Goal: Task Accomplishment & Management: Complete application form

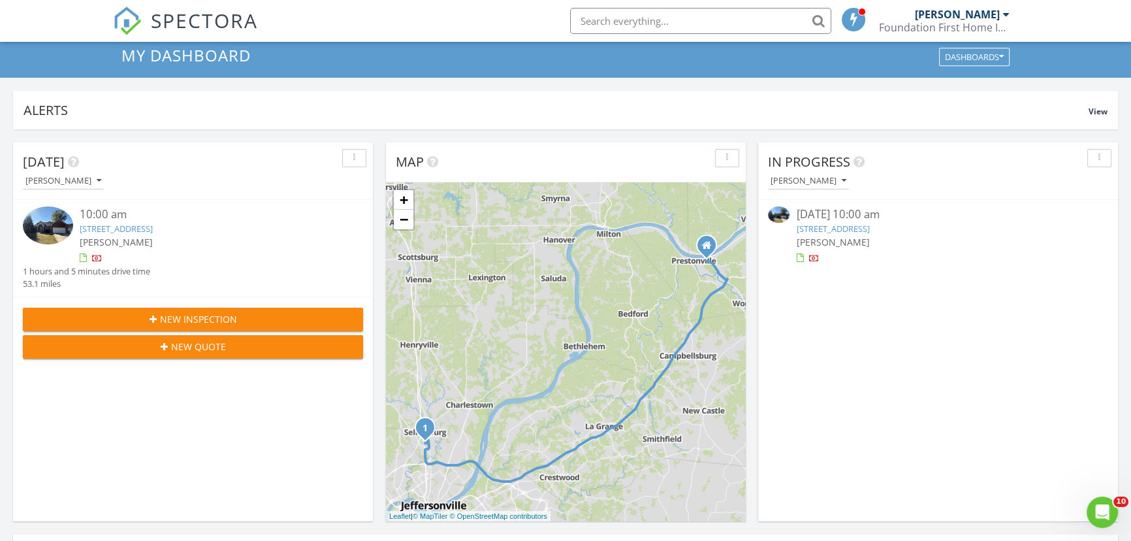
scroll to position [118, 0]
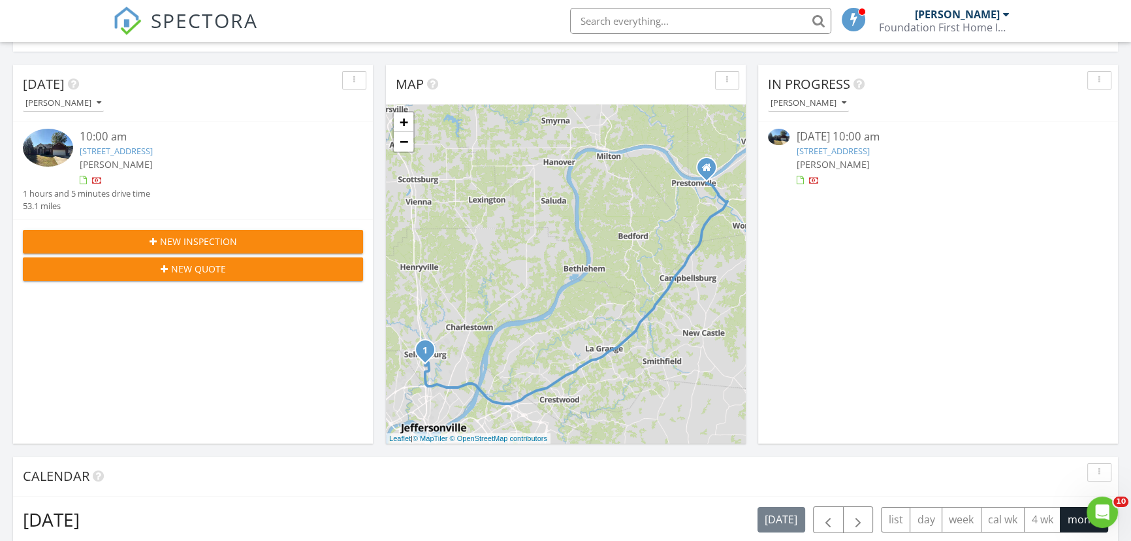
click at [153, 150] on link "4217 Silver Glade Trail, Sellersburg, IN 47172" at bounding box center [116, 151] width 73 height 12
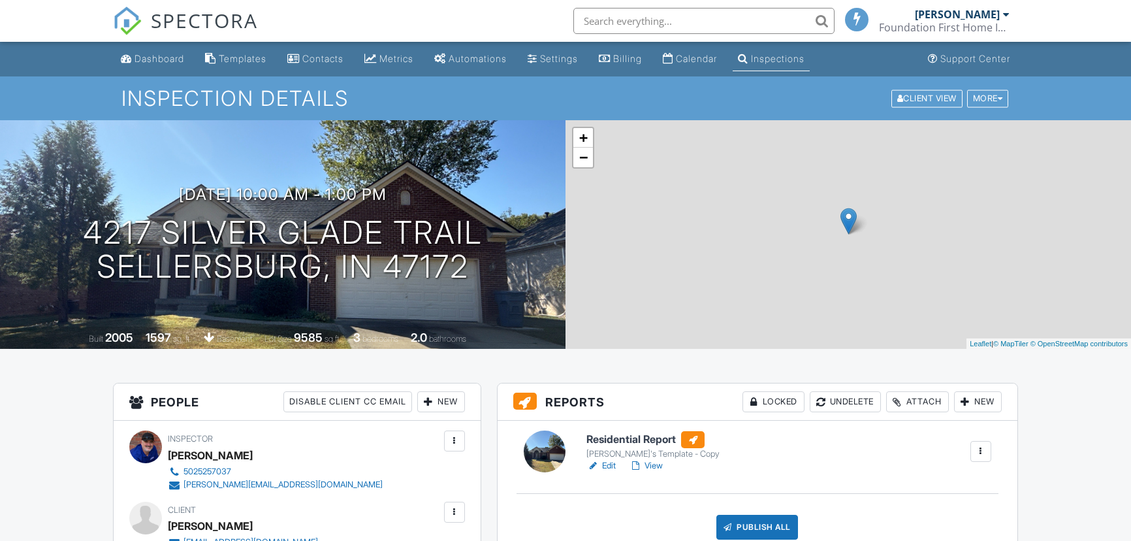
scroll to position [568, 0]
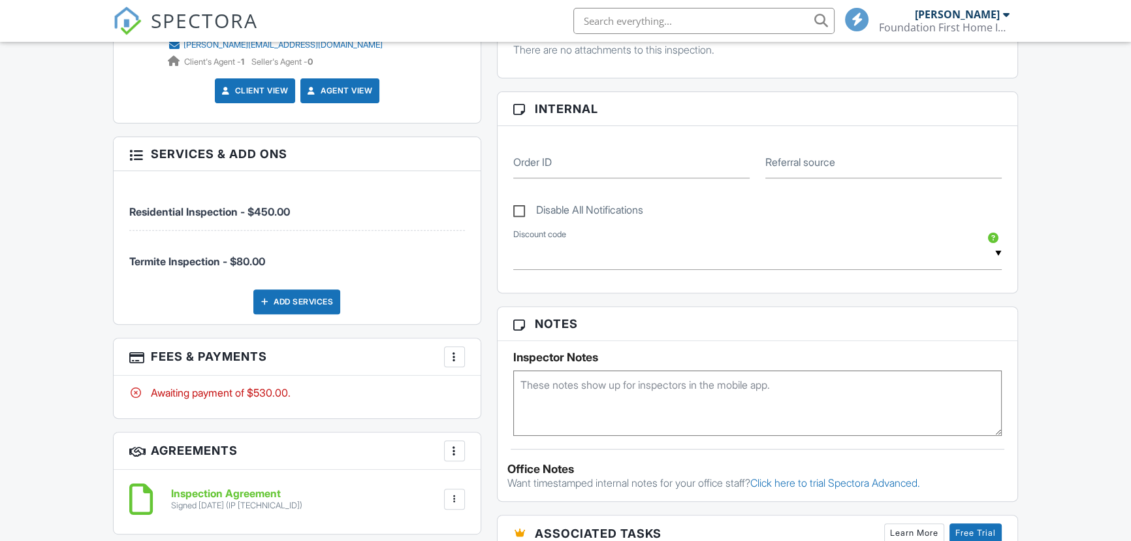
click at [451, 355] on div at bounding box center [454, 356] width 13 height 13
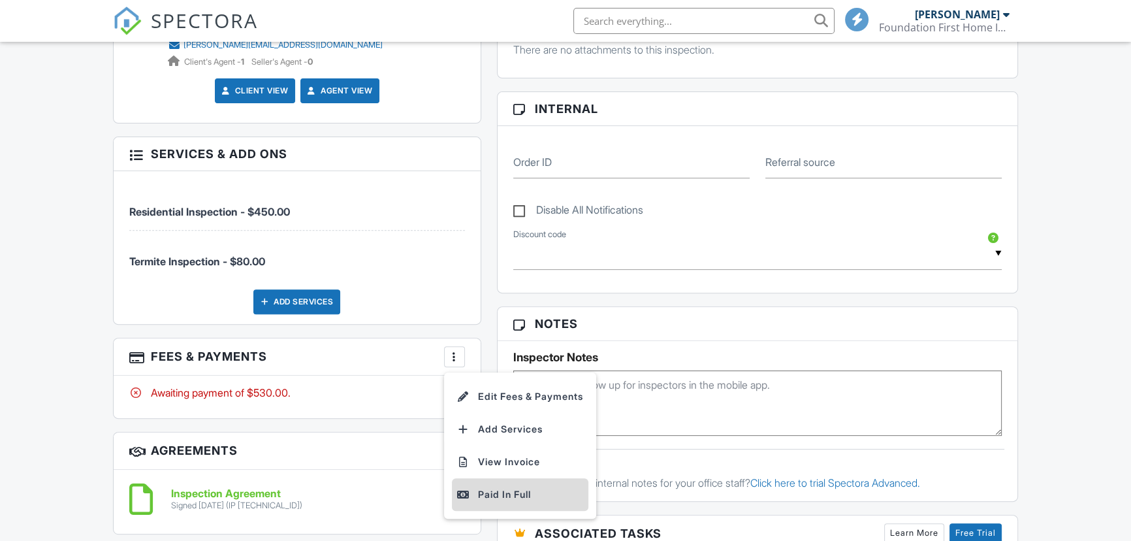
click at [511, 494] on div "Paid In Full" at bounding box center [520, 494] width 126 height 16
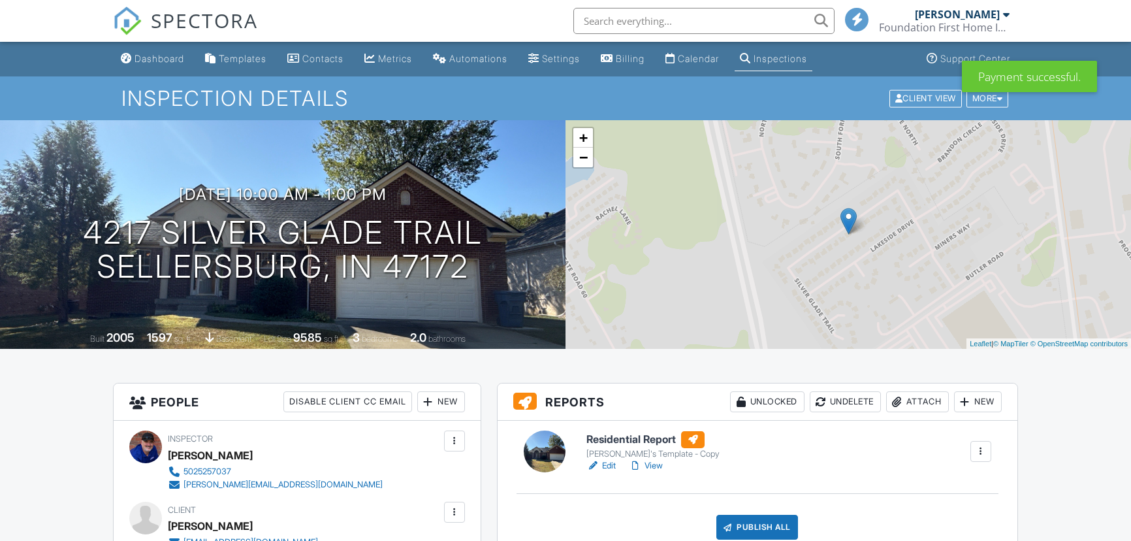
scroll to position [653, 0]
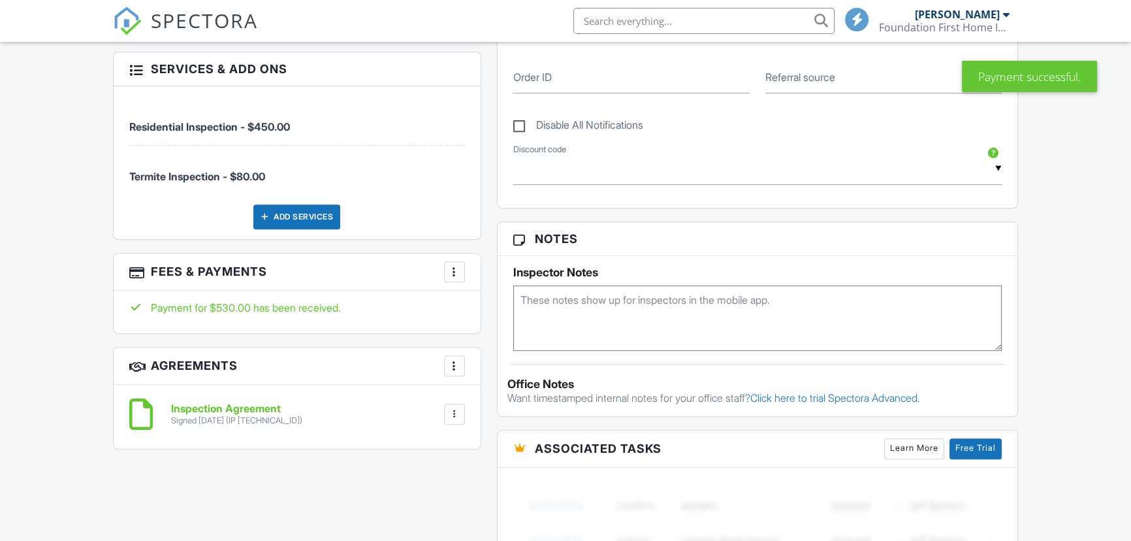
click at [456, 268] on div at bounding box center [454, 271] width 13 height 13
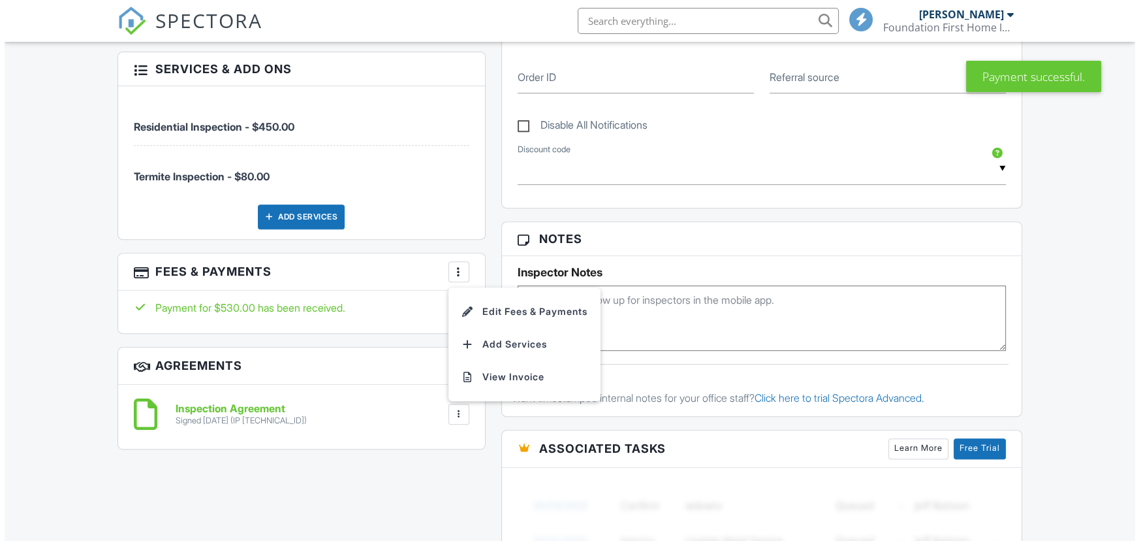
scroll to position [0, 0]
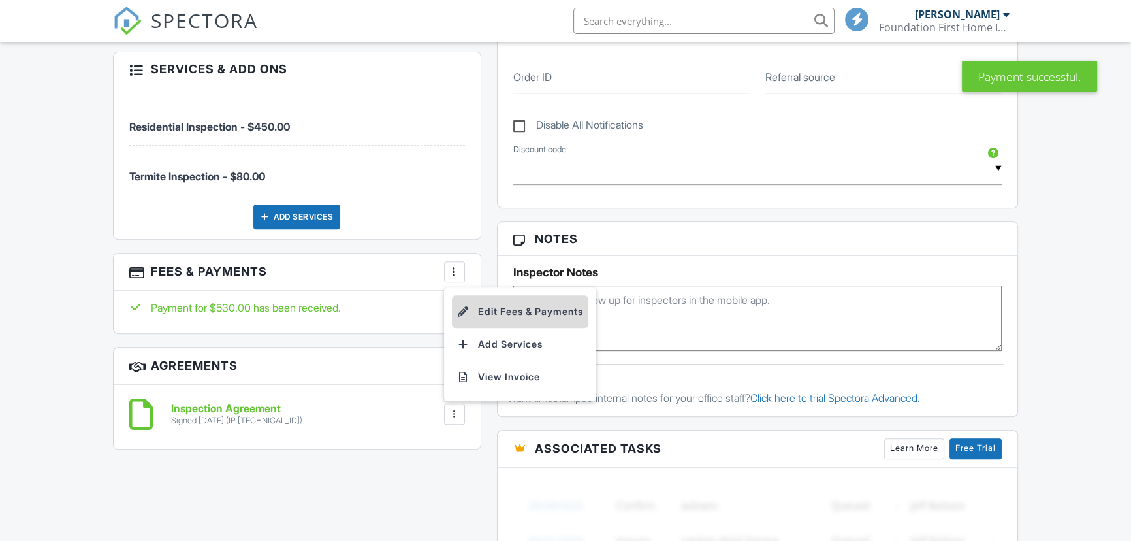
click at [481, 308] on li "Edit Fees & Payments" at bounding box center [520, 311] width 136 height 33
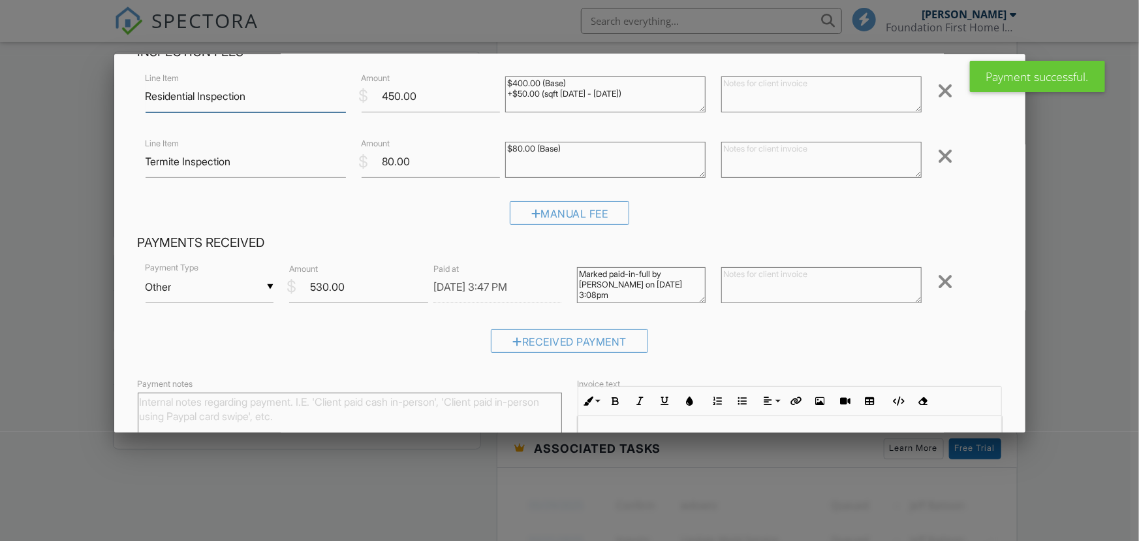
scroll to position [178, 0]
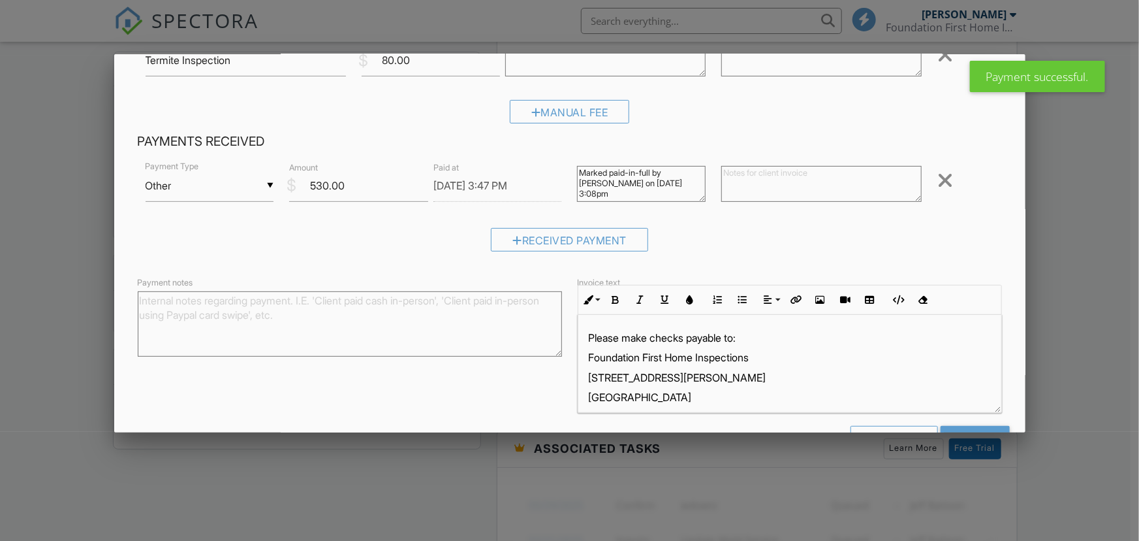
click at [270, 183] on div "▼ Other Cash Check On-Site Card Other Cash Check On-Site Card Other" at bounding box center [210, 186] width 129 height 32
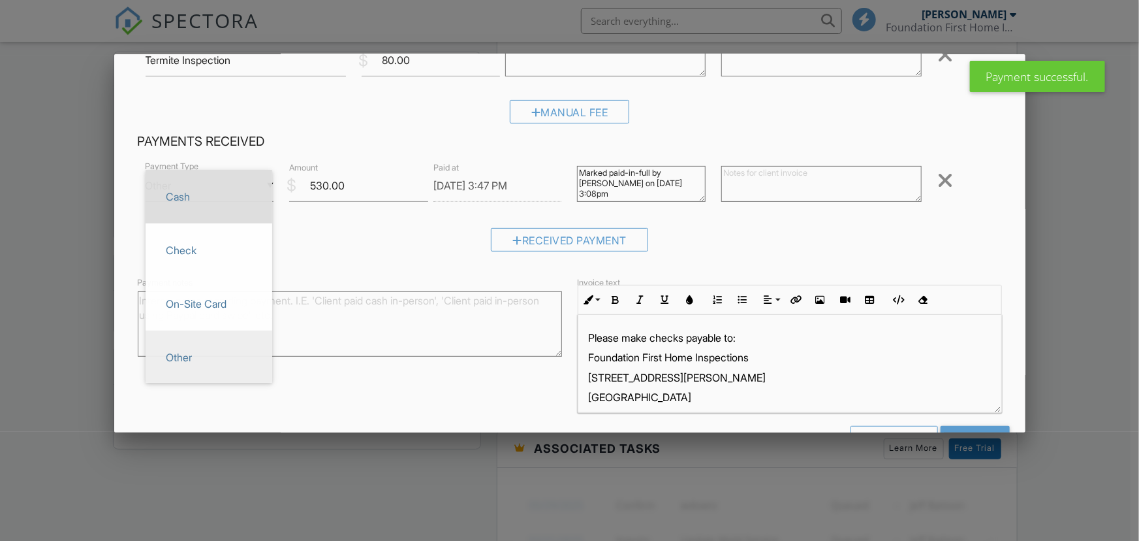
scroll to position [0, 0]
click at [205, 199] on span "Cash" at bounding box center [209, 196] width 106 height 33
type input "Cash"
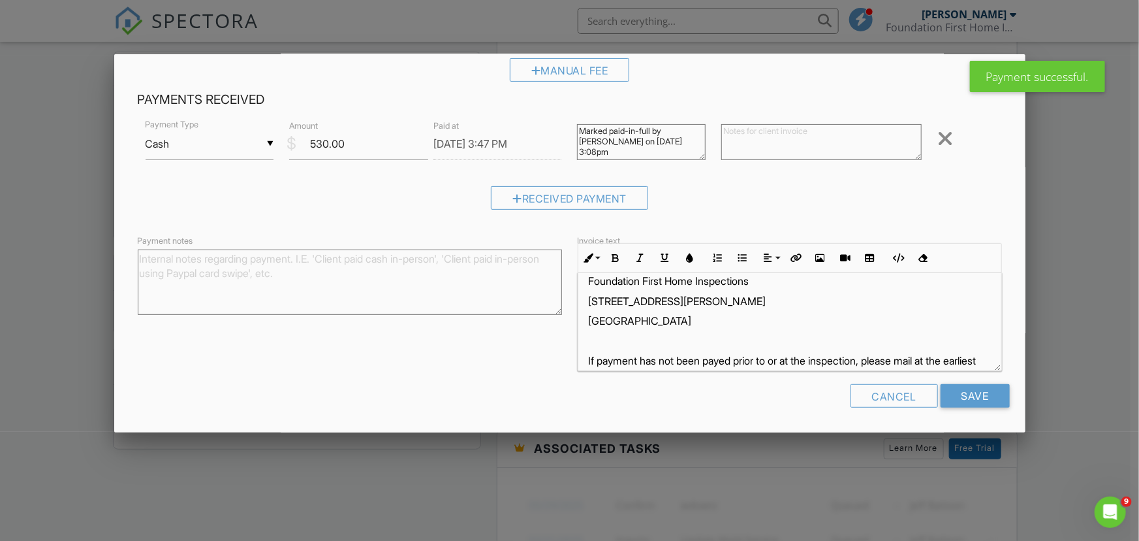
scroll to position [62, 0]
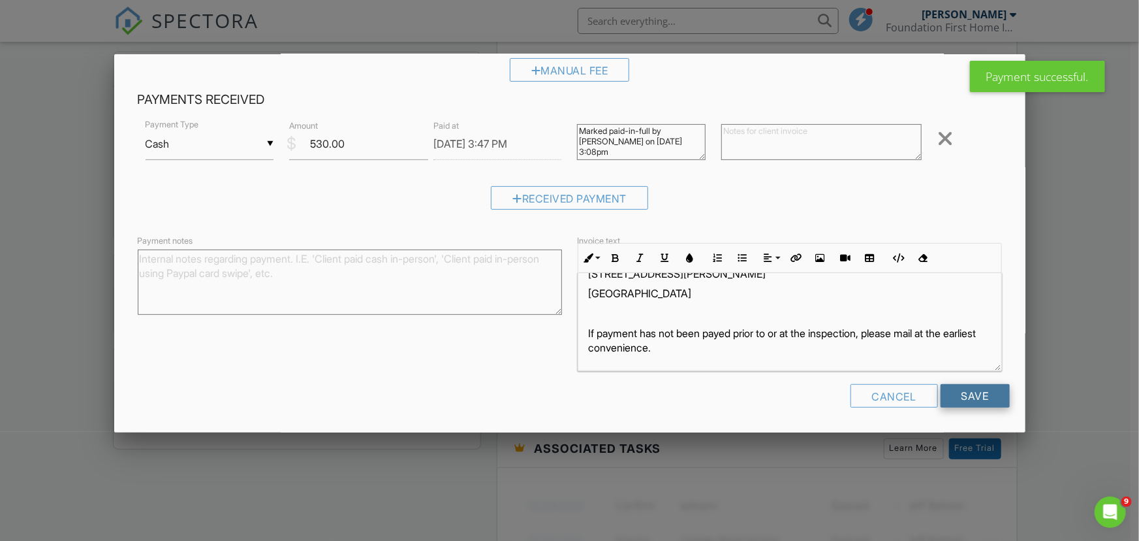
click at [957, 393] on input "Save" at bounding box center [975, 396] width 69 height 24
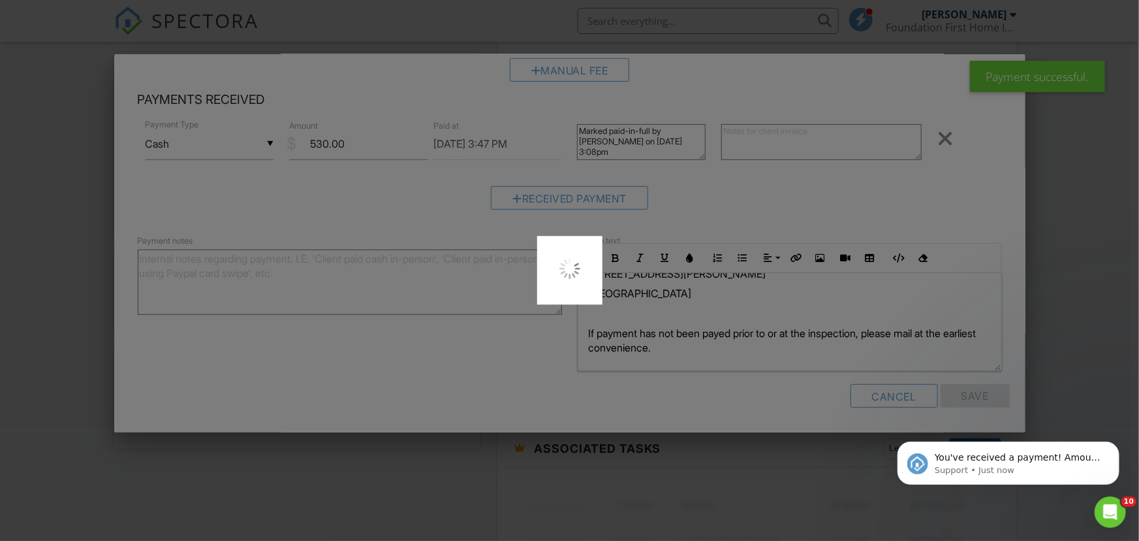
scroll to position [0, 0]
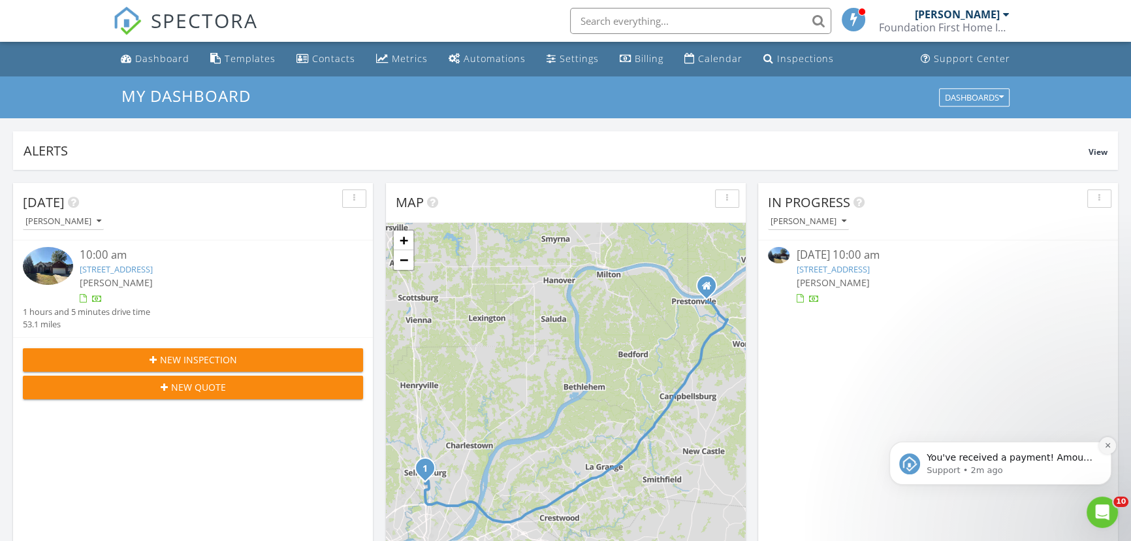
click at [1111, 445] on button "Dismiss notification" at bounding box center [1107, 445] width 17 height 17
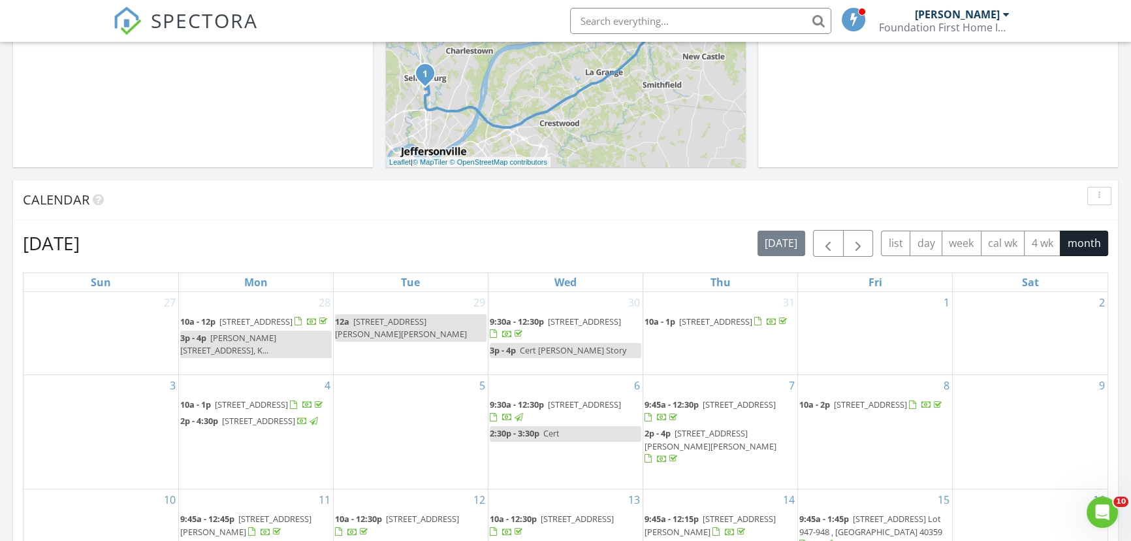
scroll to position [415, 0]
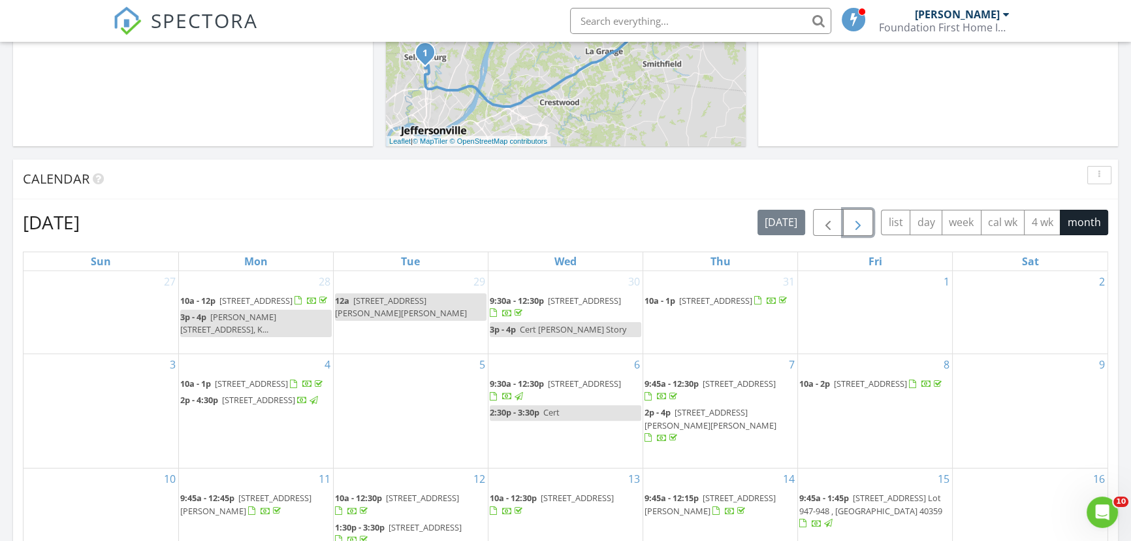
click at [849, 229] on button "button" at bounding box center [858, 222] width 31 height 27
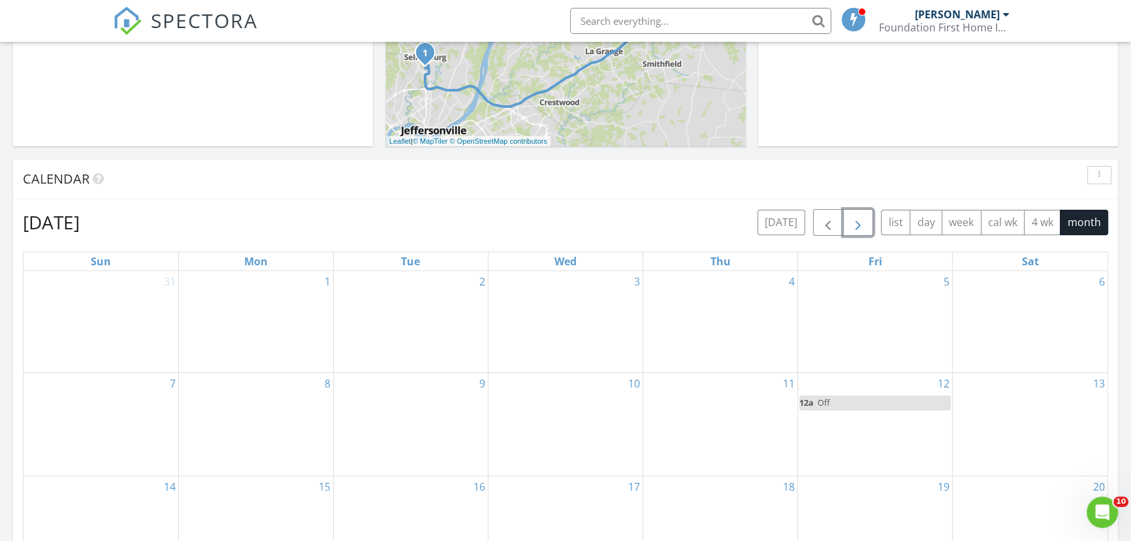
click at [849, 229] on button "button" at bounding box center [858, 222] width 31 height 27
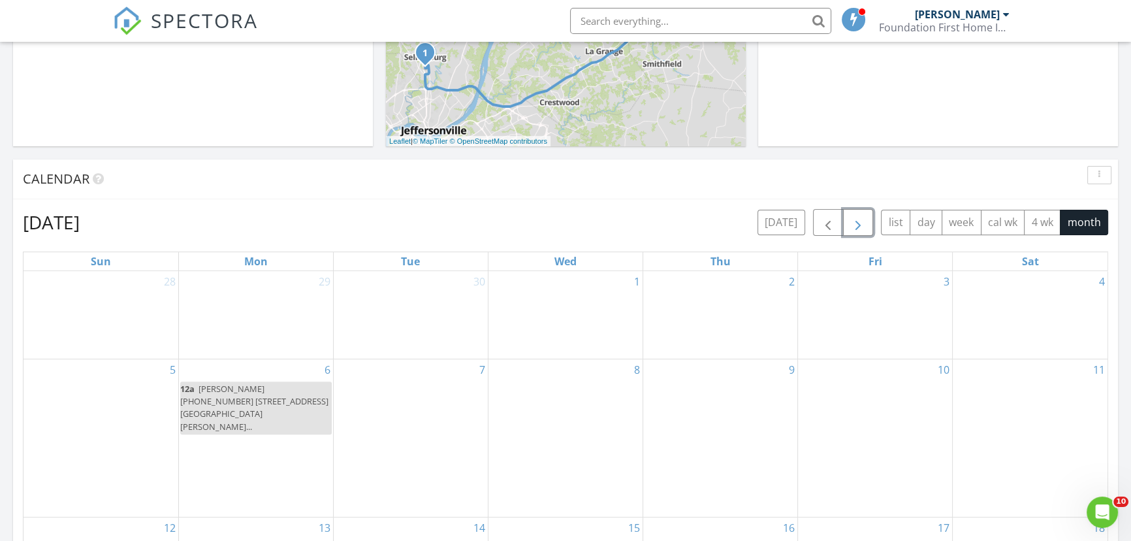
click at [849, 229] on button "button" at bounding box center [858, 222] width 31 height 27
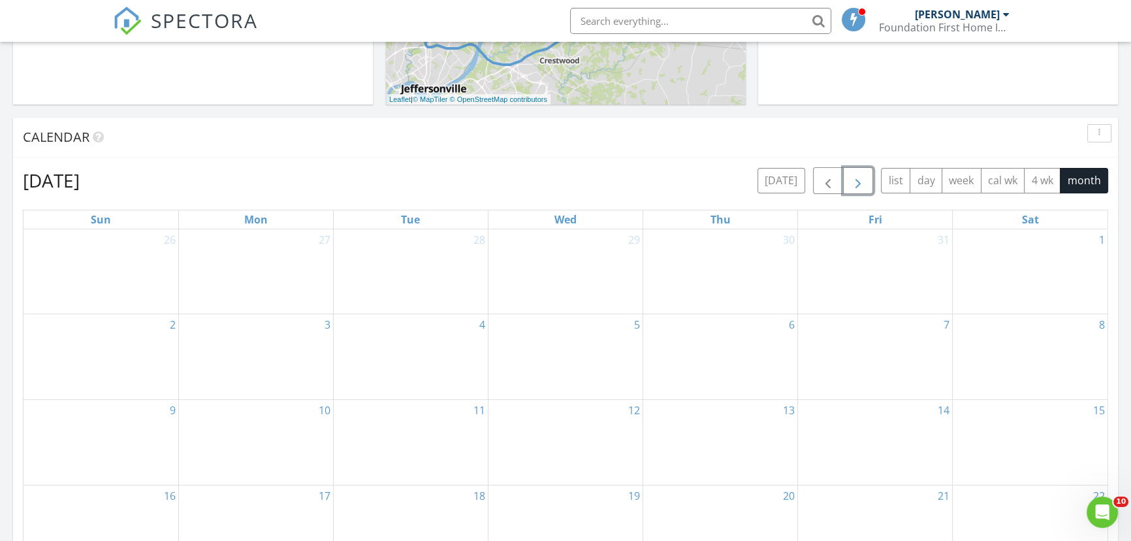
scroll to position [534, 0]
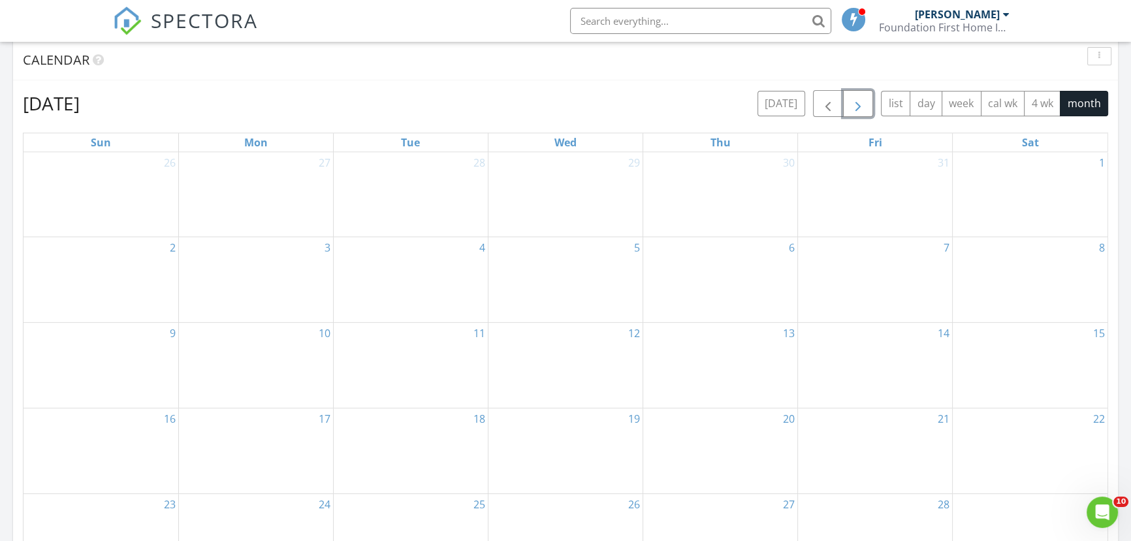
click at [1026, 352] on div "15" at bounding box center [1030, 365] width 155 height 85
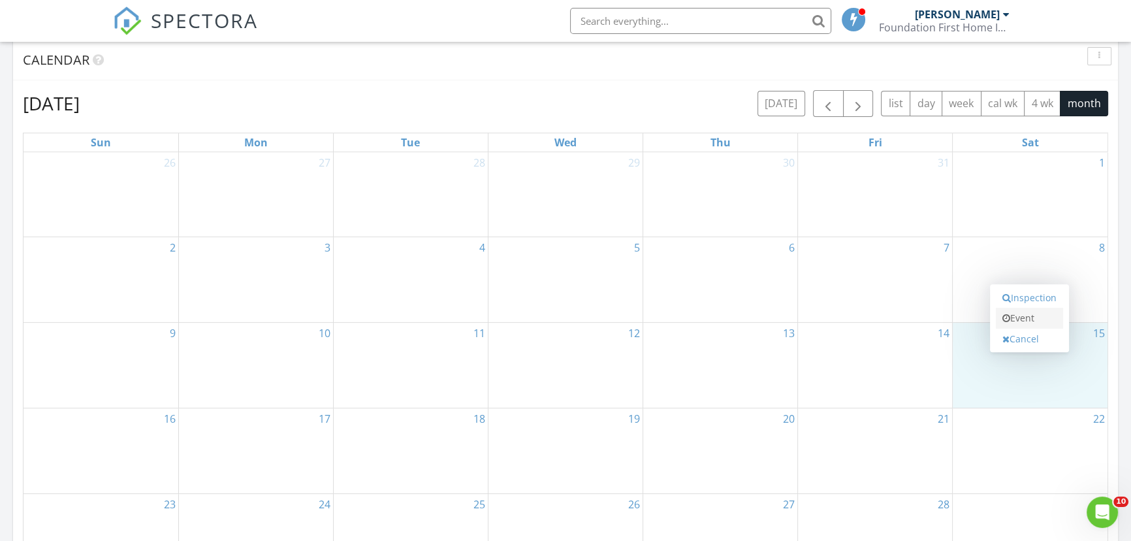
click at [1036, 315] on link "Event" at bounding box center [1029, 318] width 67 height 21
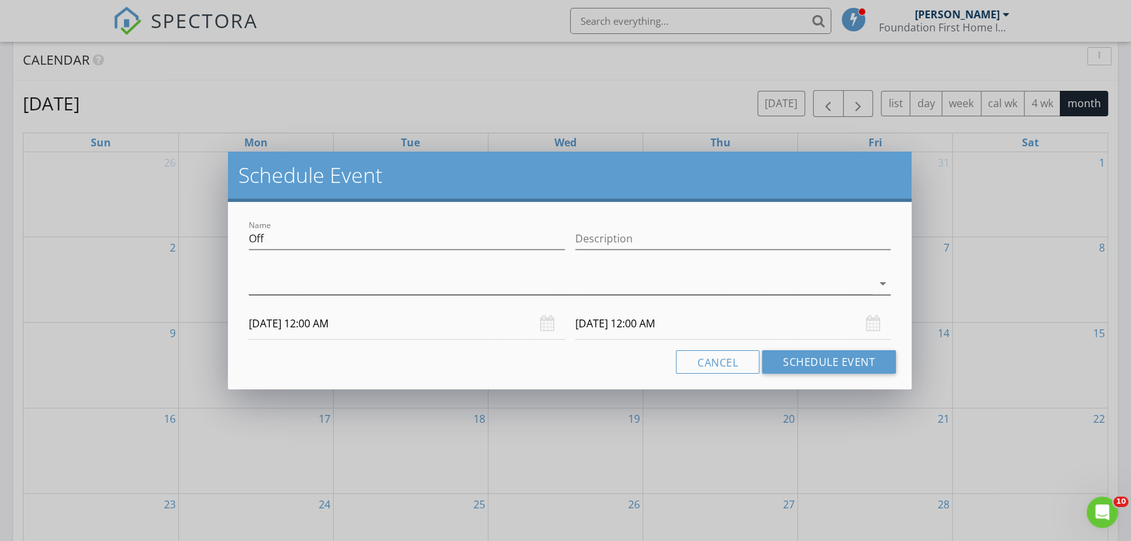
click at [881, 282] on icon "arrow_drop_down" at bounding box center [883, 284] width 16 height 16
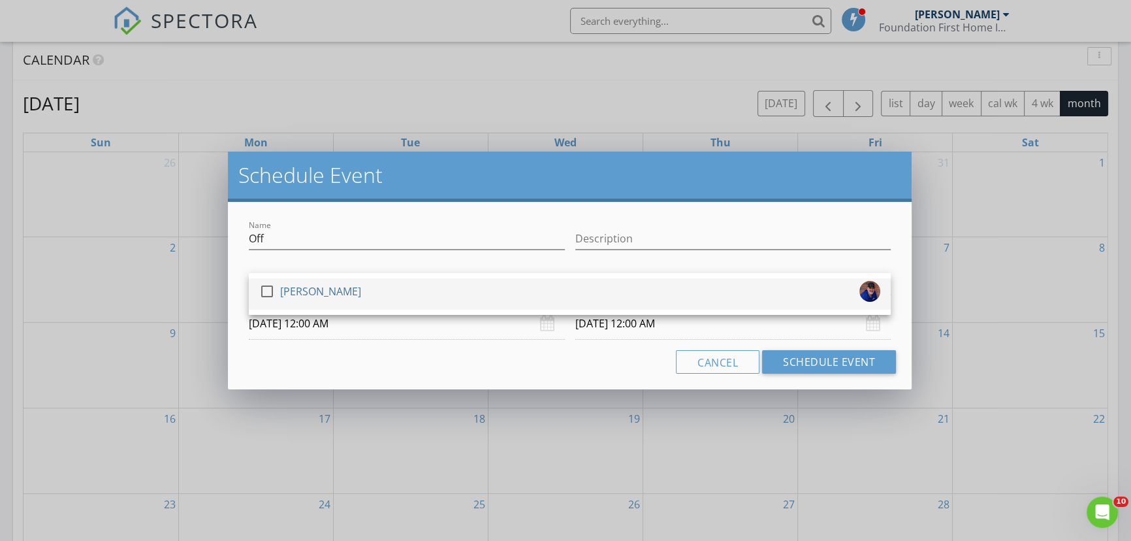
click at [272, 289] on div at bounding box center [267, 291] width 22 height 22
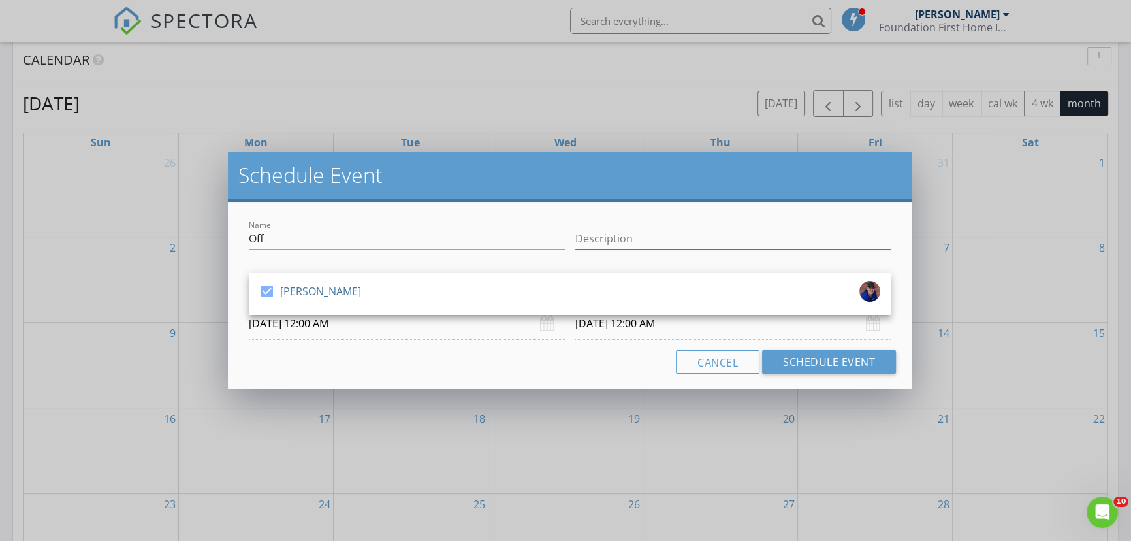
click at [622, 235] on input "Description" at bounding box center [733, 239] width 316 height 22
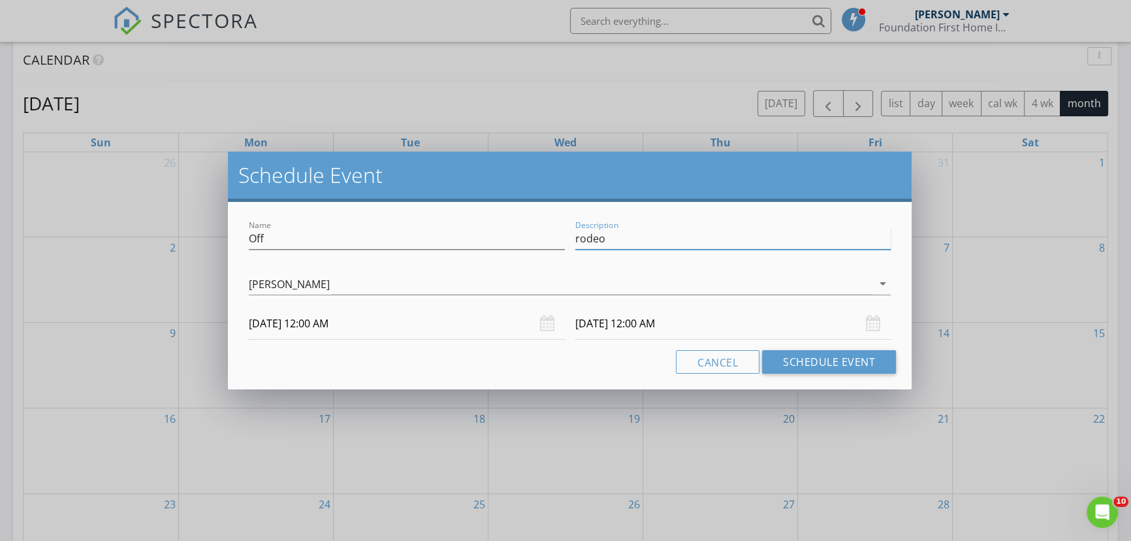
click at [579, 240] on input "rodeo" at bounding box center [733, 239] width 316 height 22
type input "Rodeo"
click at [821, 357] on button "Schedule Event" at bounding box center [829, 362] width 134 height 24
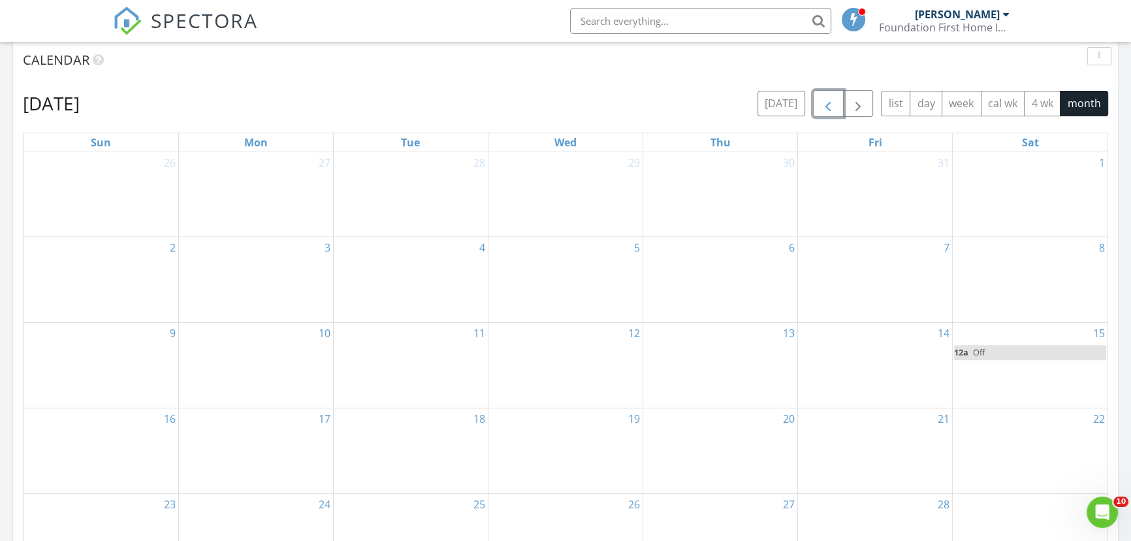
click at [824, 111] on span "button" at bounding box center [828, 104] width 16 height 16
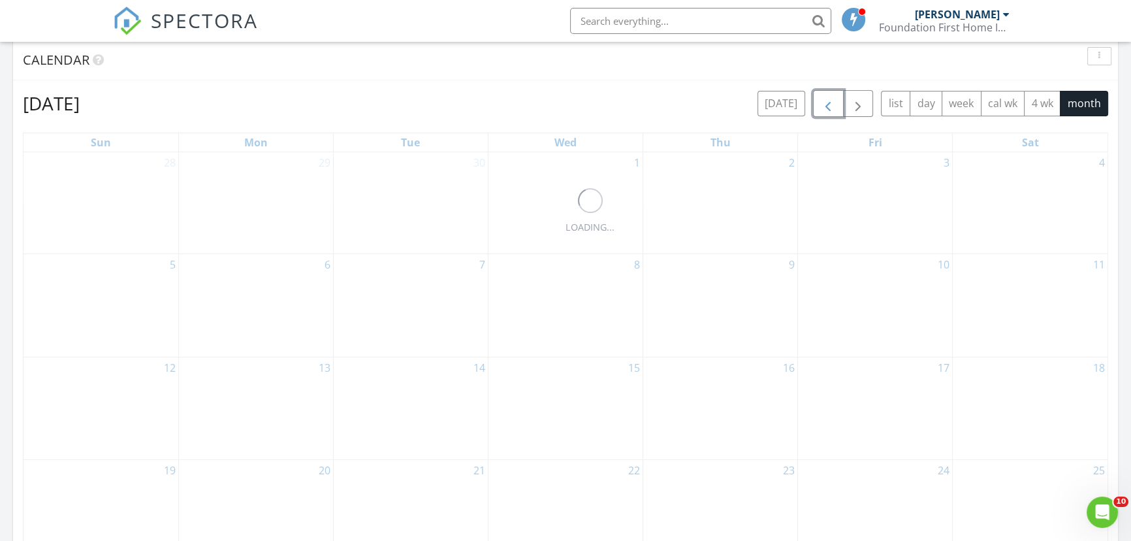
click at [824, 111] on span "button" at bounding box center [828, 104] width 16 height 16
click at [609, 229] on div "3" at bounding box center [565, 203] width 154 height 102
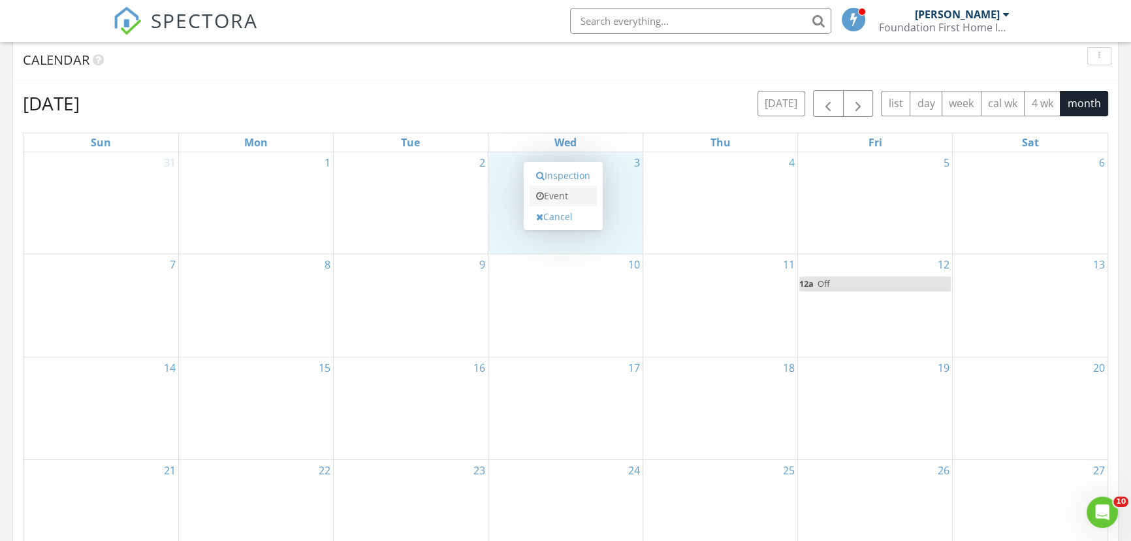
click at [577, 193] on link "Event" at bounding box center [563, 195] width 67 height 21
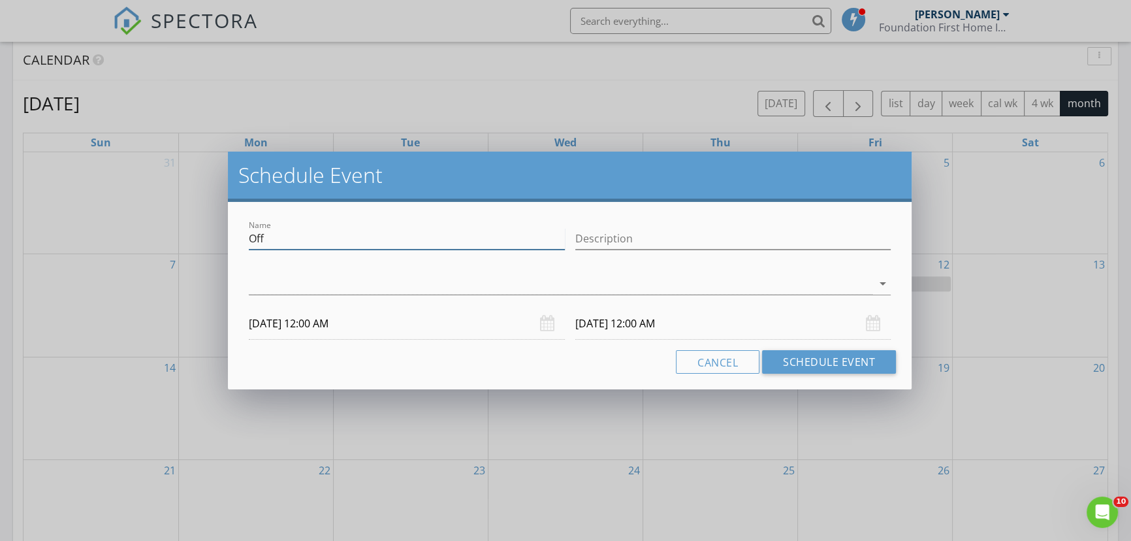
click at [423, 248] on input "Off" at bounding box center [407, 239] width 316 height 22
type input "O"
type input "Lisa needs a ride to get car"
click at [323, 325] on input "09/03/2025 12:00 AM" at bounding box center [407, 324] width 316 height 32
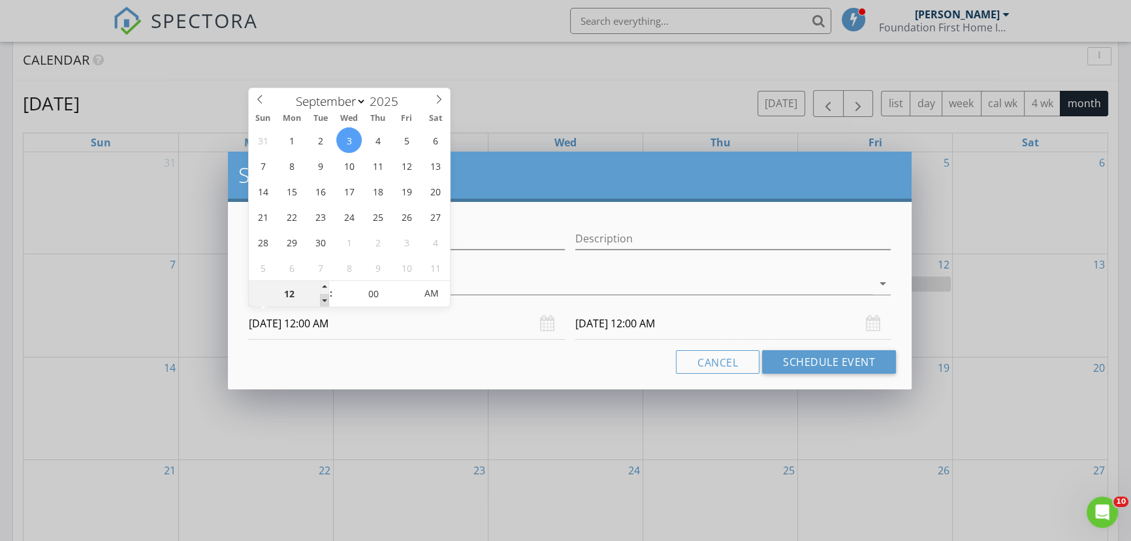
type input "11"
type input "09/03/2025 11:00 PM"
click at [322, 302] on span at bounding box center [324, 300] width 9 height 13
type input "10"
type input "09/03/2025 10:00 PM"
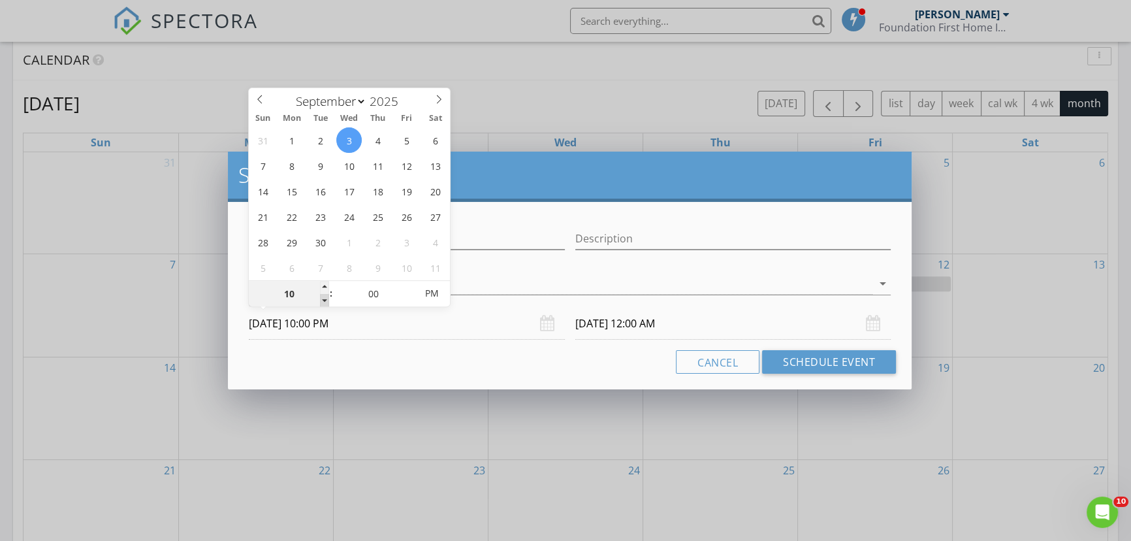
click at [322, 302] on span at bounding box center [324, 300] width 9 height 13
type input "09"
type input "09/03/2025 9:00 PM"
click at [322, 302] on span at bounding box center [324, 300] width 9 height 13
type input "09/04/2025 9:00 PM"
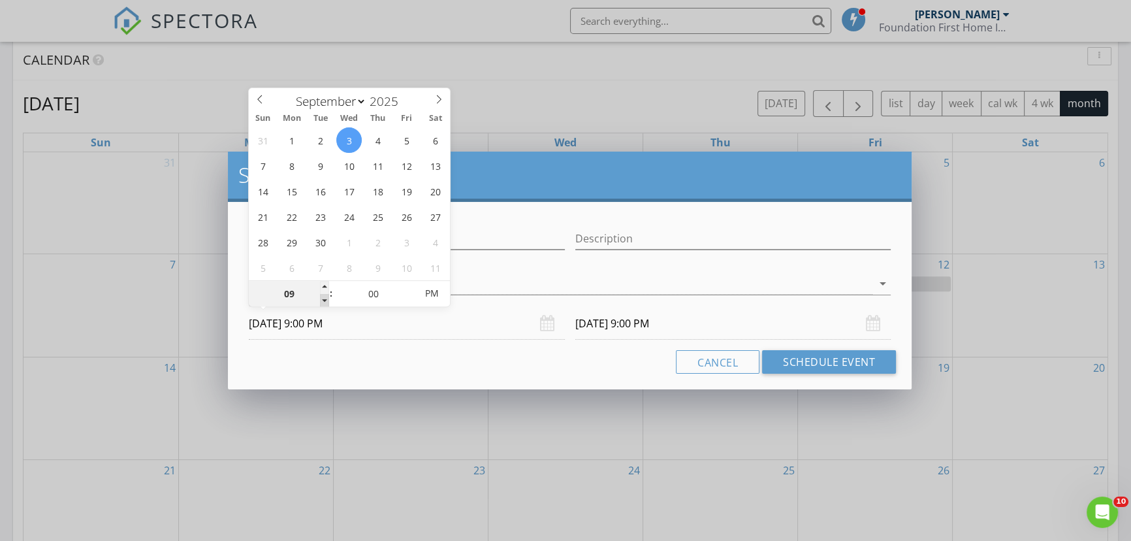
type input "08"
type input "09/03/2025 8:00 PM"
click at [322, 302] on span at bounding box center [324, 300] width 9 height 13
type input "09/04/2025 8:00 PM"
type input "07"
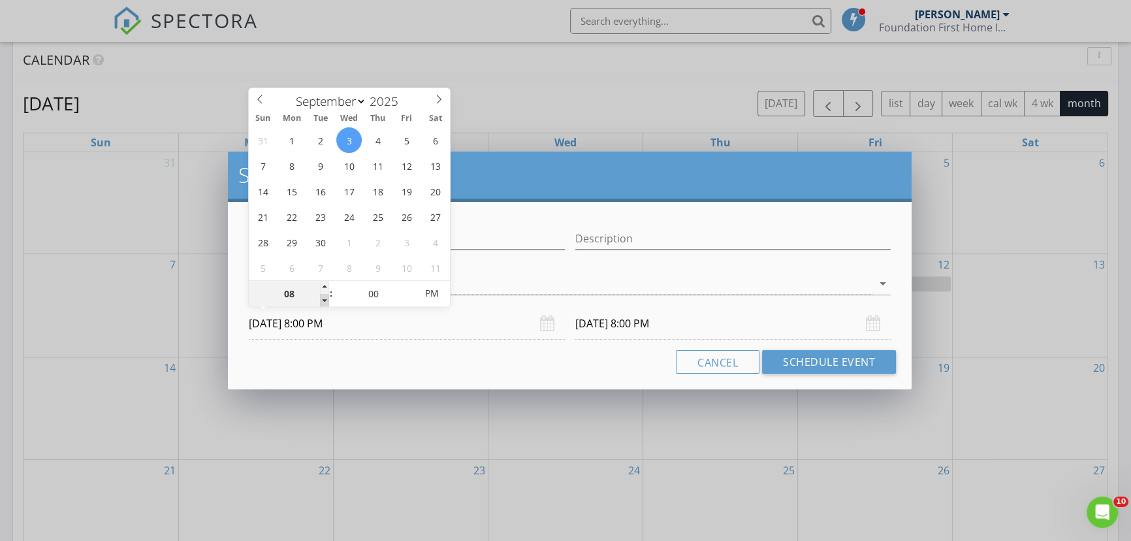
type input "09/03/2025 7:00 PM"
click at [322, 302] on span at bounding box center [324, 300] width 9 height 13
type input "09/04/2025 7:00 PM"
type input "09/03/2025 7:00 AM"
click at [428, 287] on span "PM" at bounding box center [431, 293] width 36 height 26
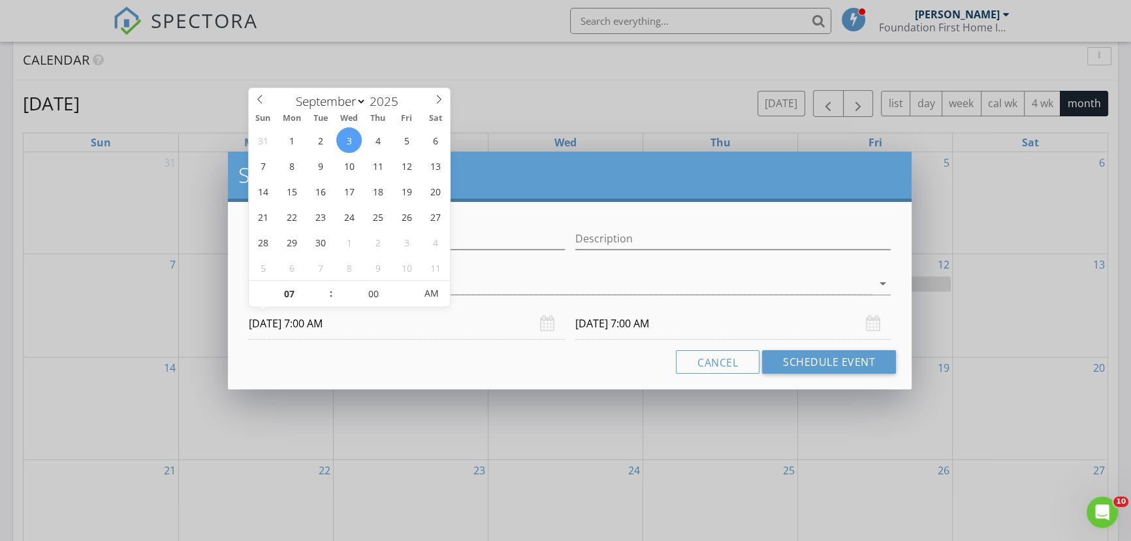
click at [639, 319] on input "09/04/2025 7:00 AM" at bounding box center [733, 324] width 316 height 32
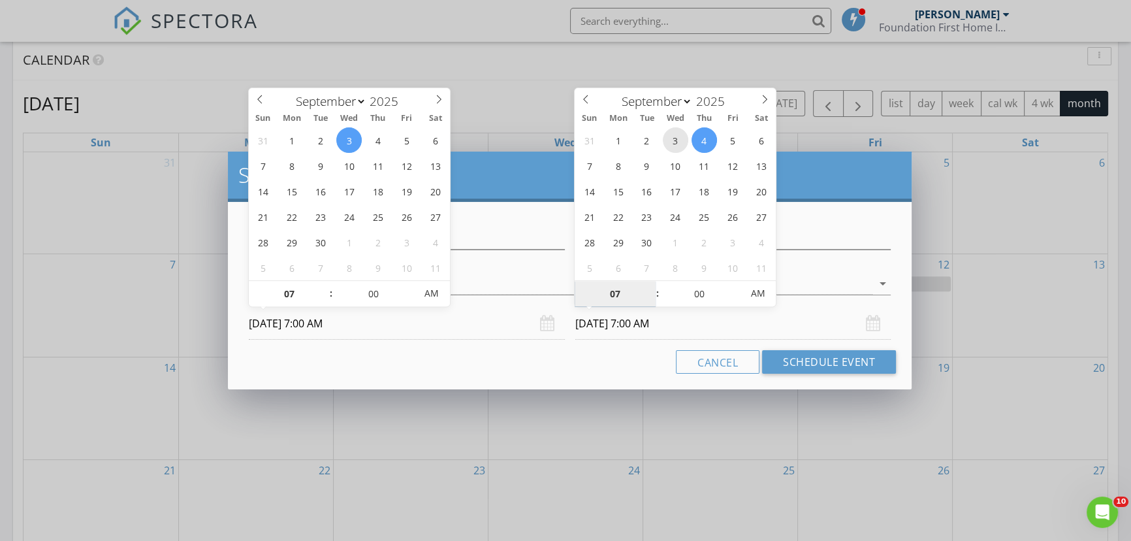
type input "09/03/2025 7:00 AM"
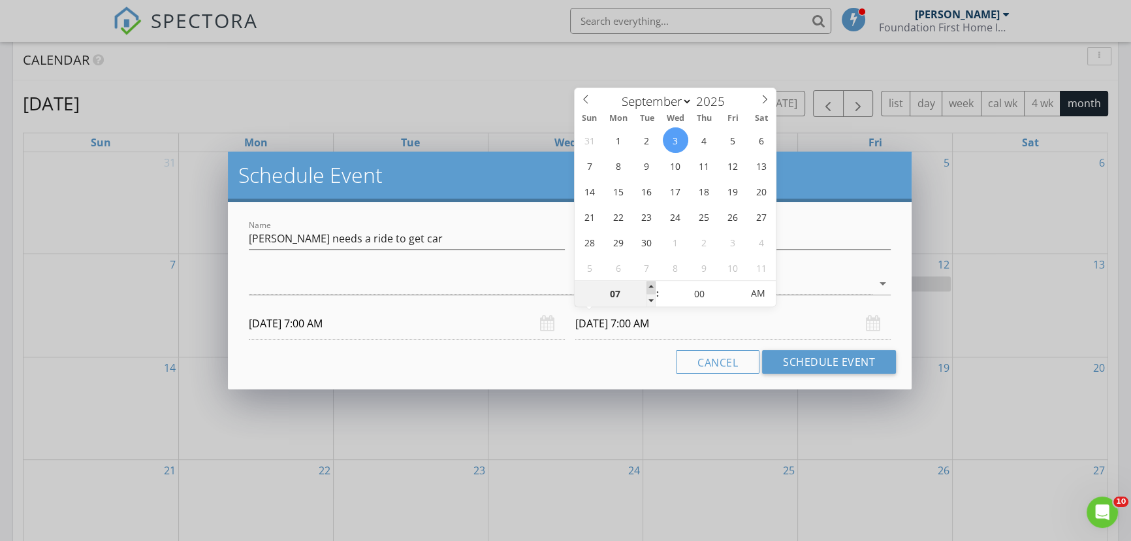
type input "08"
type input "09/03/2025 8:00 AM"
click at [649, 285] on span at bounding box center [650, 287] width 9 height 13
type input "09"
type input "09/03/2025 9:00 AM"
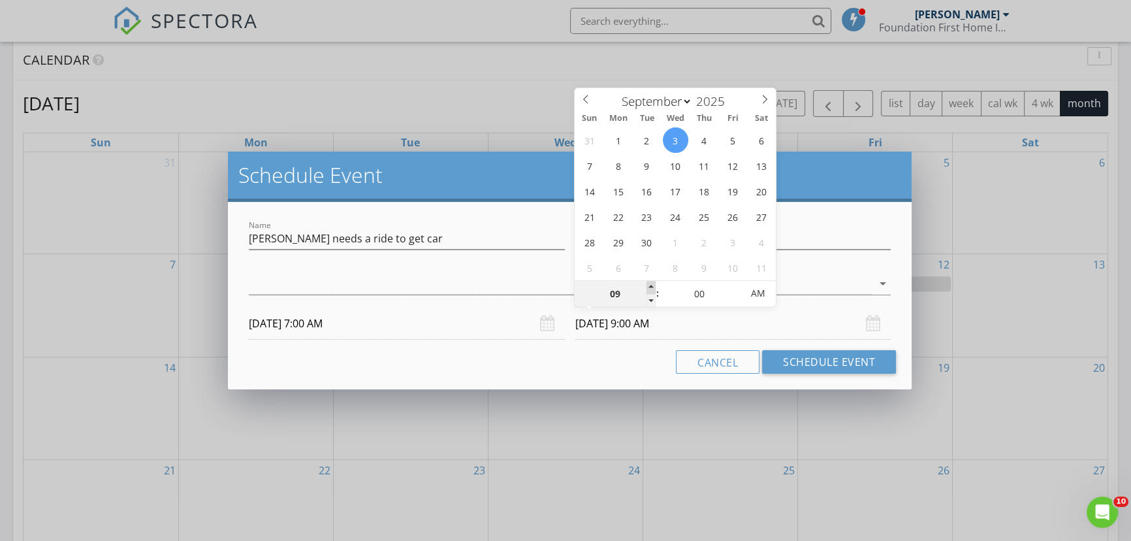
click at [649, 285] on span at bounding box center [650, 287] width 9 height 13
type input "10"
type input "09/03/2025 10:00 AM"
click at [649, 285] on span at bounding box center [650, 287] width 9 height 13
type input "11"
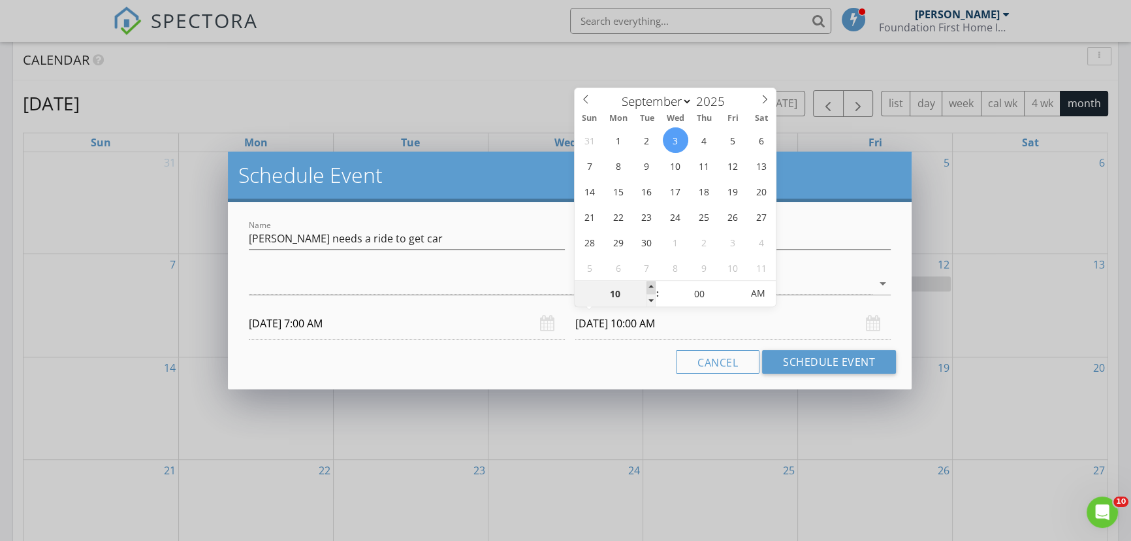
type input "09/03/2025 11:00 AM"
click at [649, 285] on span at bounding box center [650, 287] width 9 height 13
type input "12"
type input "09/03/2025 12:00 PM"
click at [649, 285] on span at bounding box center [650, 287] width 9 height 13
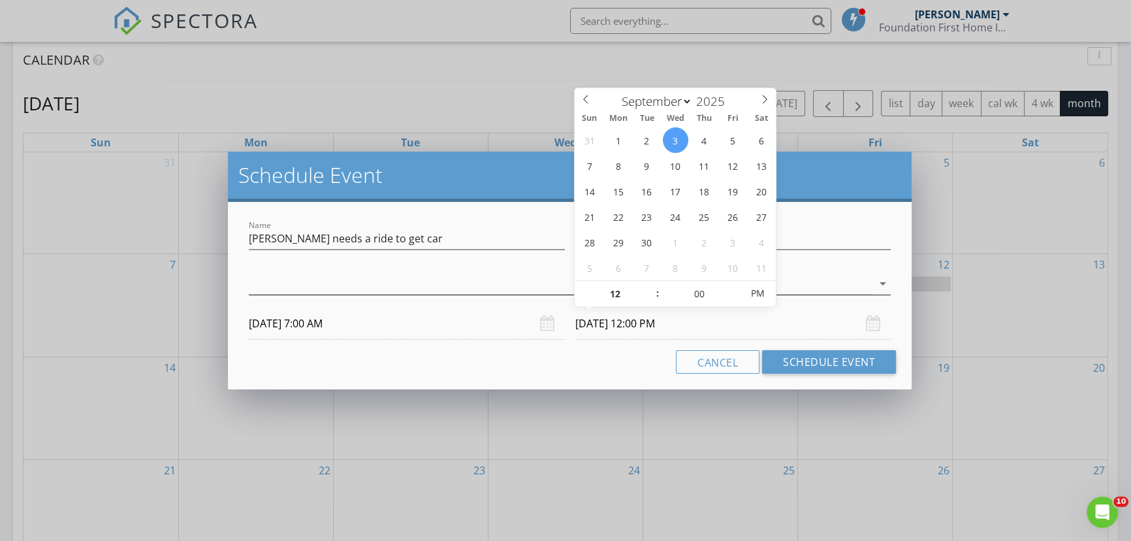
click at [881, 285] on icon "arrow_drop_down" at bounding box center [883, 284] width 16 height 16
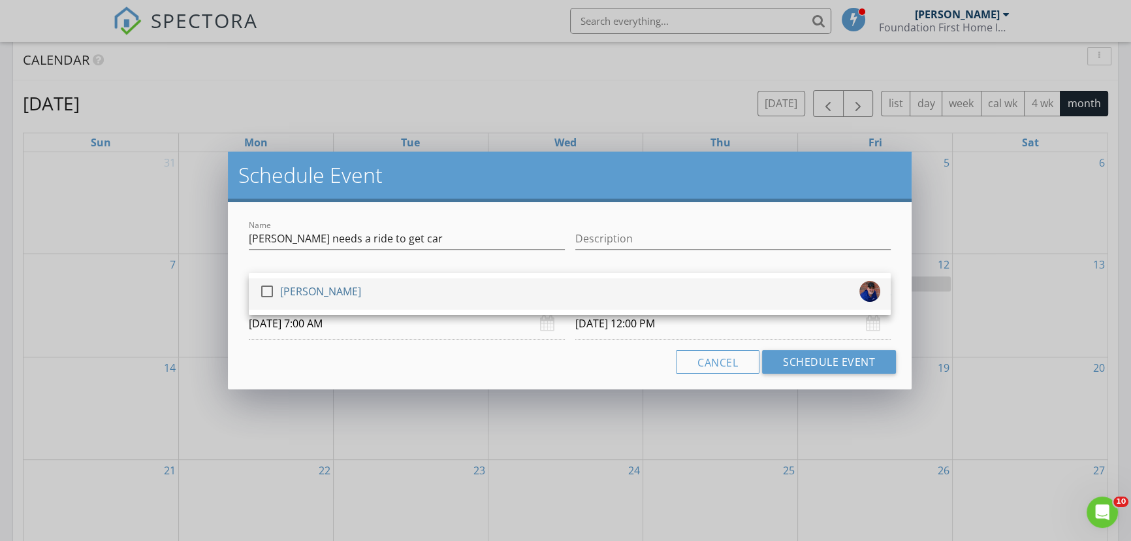
click at [264, 287] on div at bounding box center [267, 291] width 22 height 22
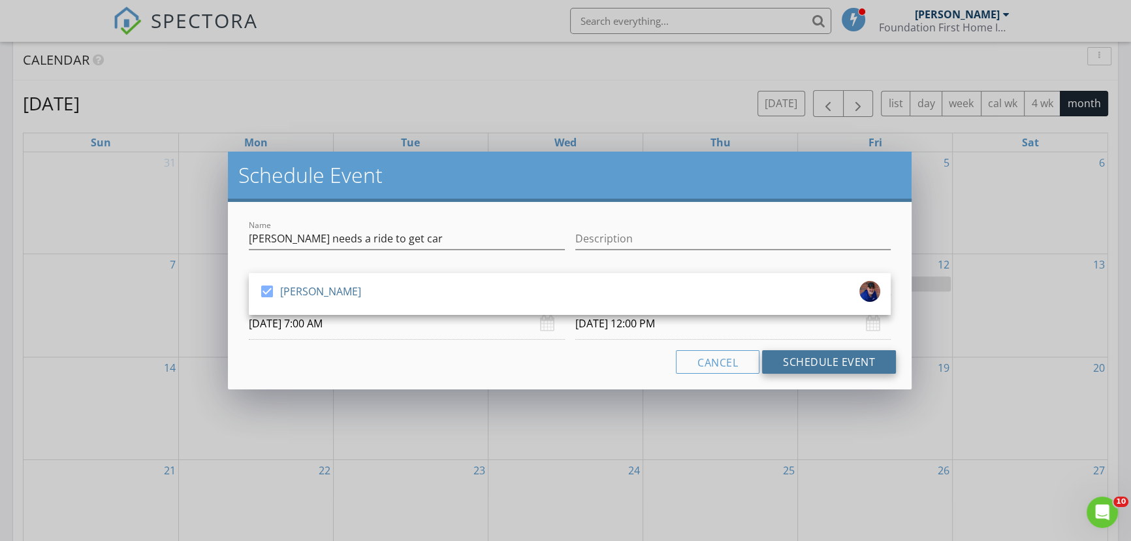
click at [808, 366] on button "Schedule Event" at bounding box center [829, 362] width 134 height 24
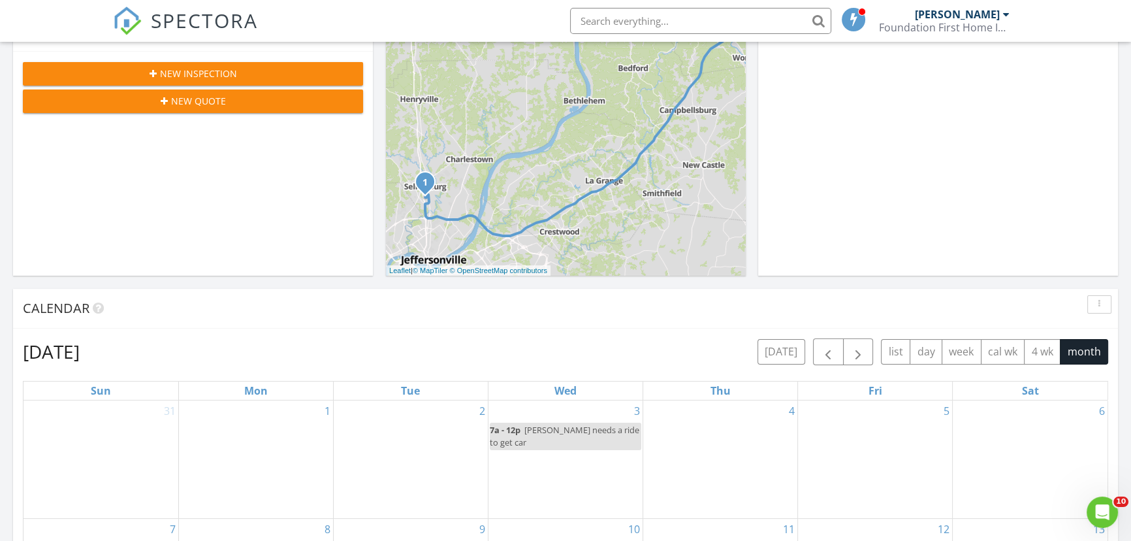
scroll to position [296, 0]
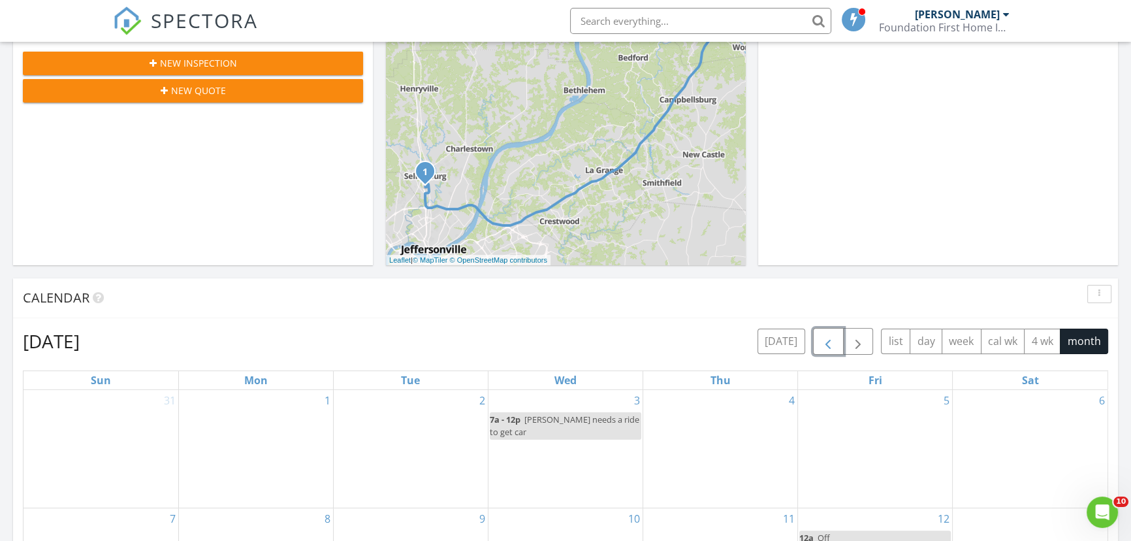
click at [833, 343] on span "button" at bounding box center [828, 342] width 16 height 16
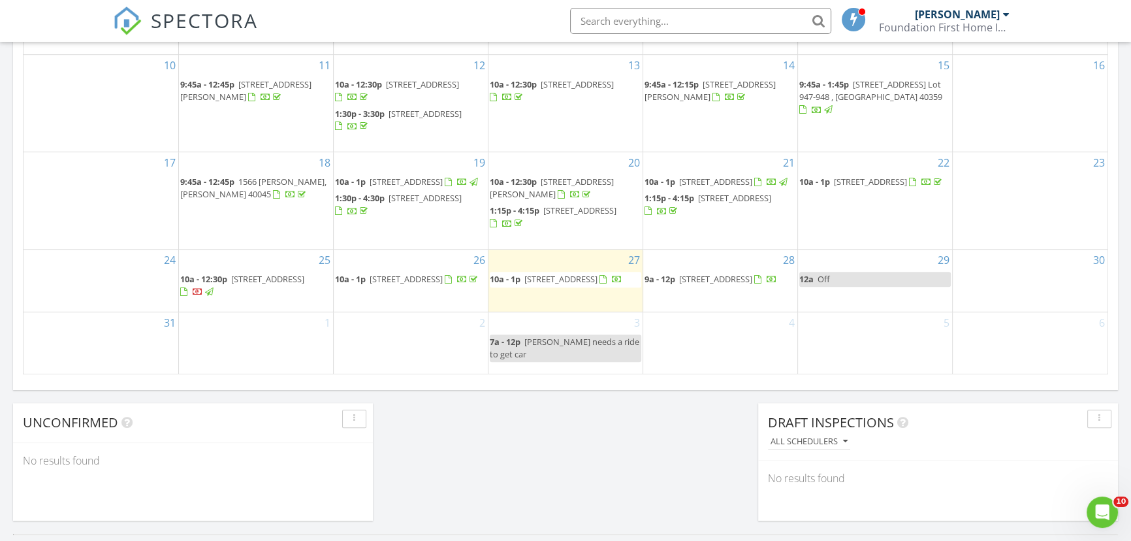
scroll to position [831, 0]
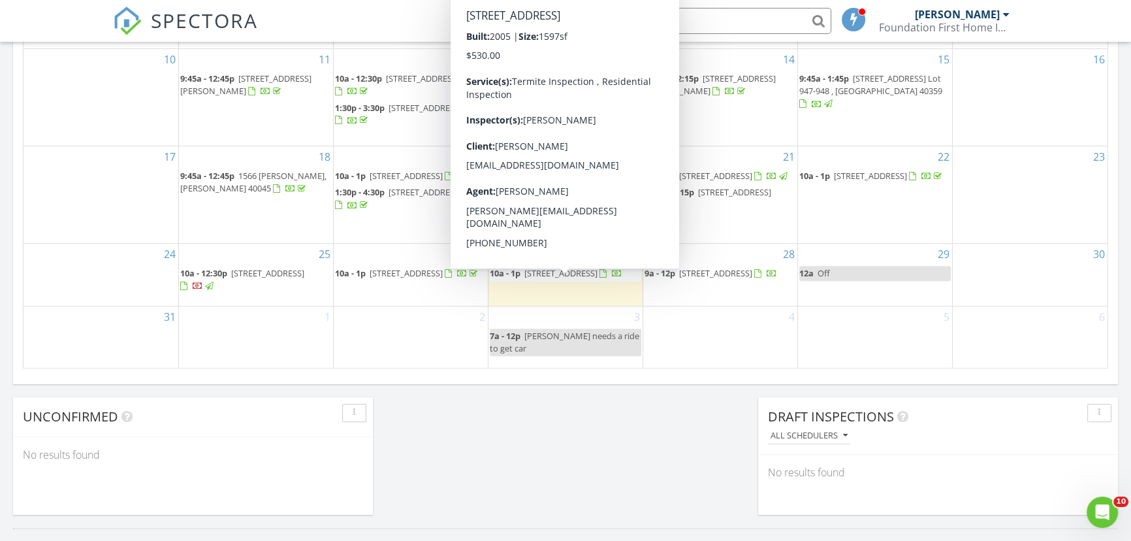
click at [574, 275] on span "4217 Silver Glade Trail, Sellersburg 47172" at bounding box center [560, 273] width 73 height 12
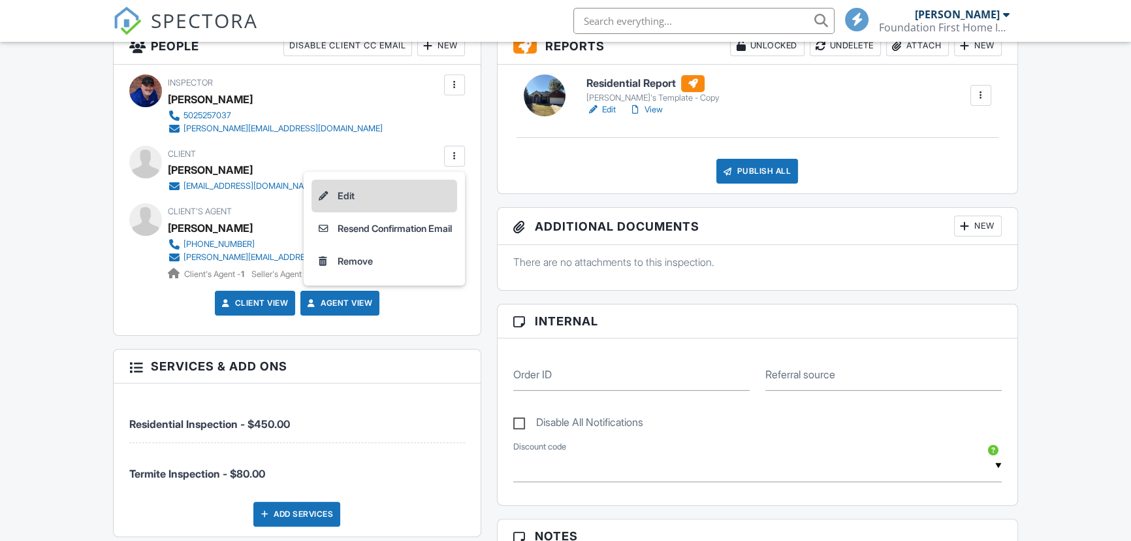
click at [338, 190] on li "Edit" at bounding box center [384, 196] width 146 height 33
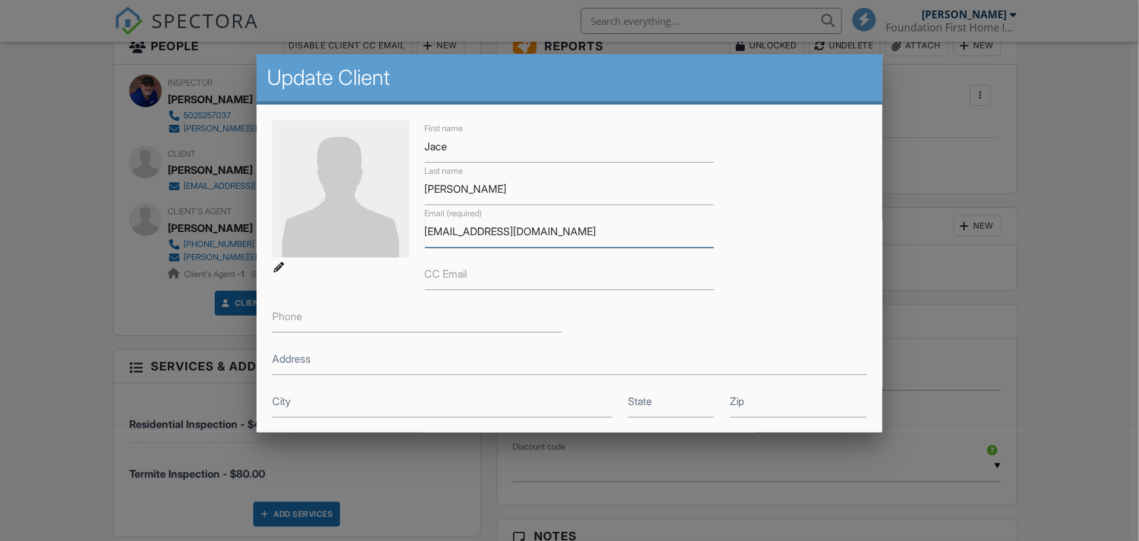
click at [569, 234] on input "[EMAIL_ADDRESS][DOMAIN_NAME]" at bounding box center [570, 231] width 290 height 32
drag, startPoint x: 567, startPoint y: 234, endPoint x: 419, endPoint y: 234, distance: 148.9
click at [419, 234] on div "Email (required) [EMAIL_ADDRESS][DOMAIN_NAME]" at bounding box center [570, 226] width 306 height 42
click at [1030, 353] on div at bounding box center [569, 273] width 1139 height 676
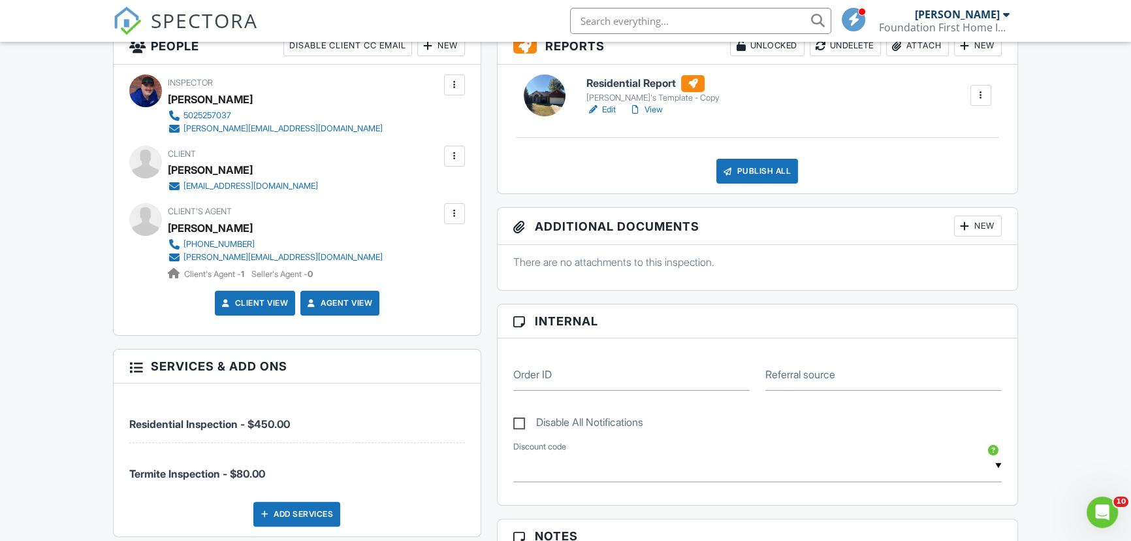
click at [446, 216] on div at bounding box center [454, 213] width 21 height 21
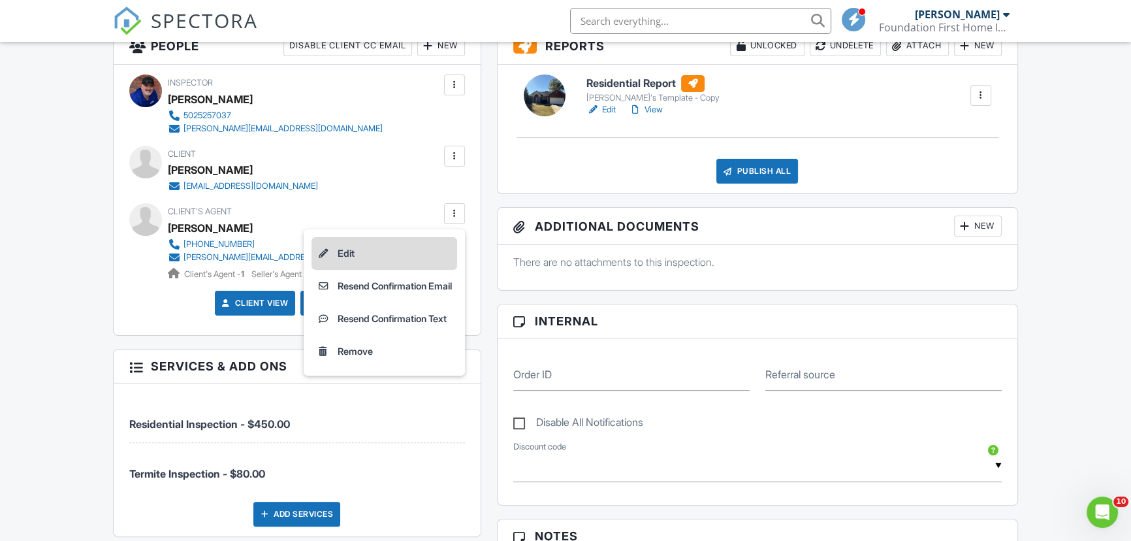
click at [379, 244] on li "Edit" at bounding box center [384, 253] width 146 height 33
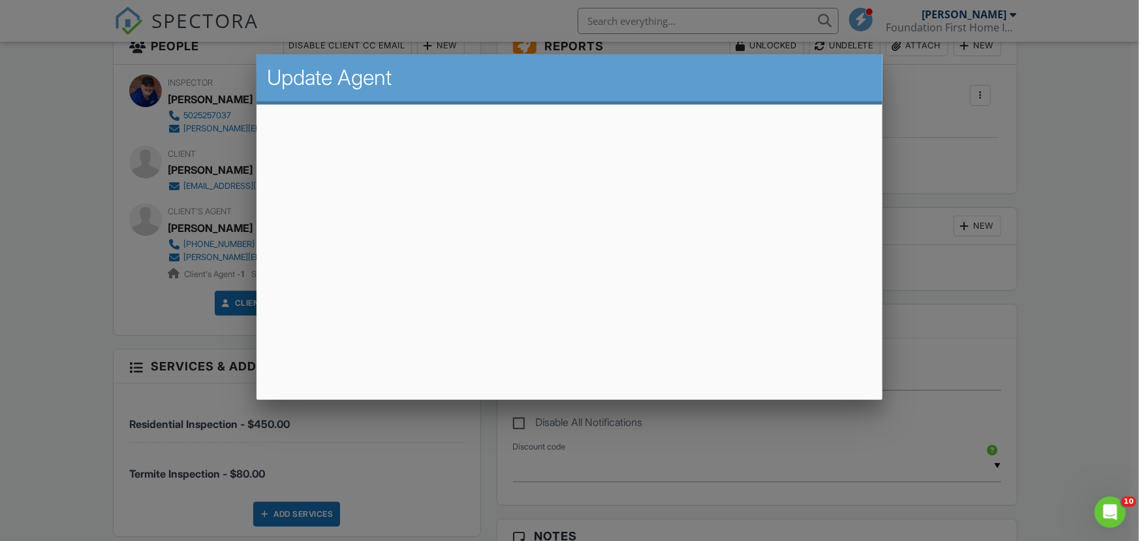
click at [1044, 255] on div at bounding box center [569, 273] width 1139 height 676
